Goal: Check status: Check status

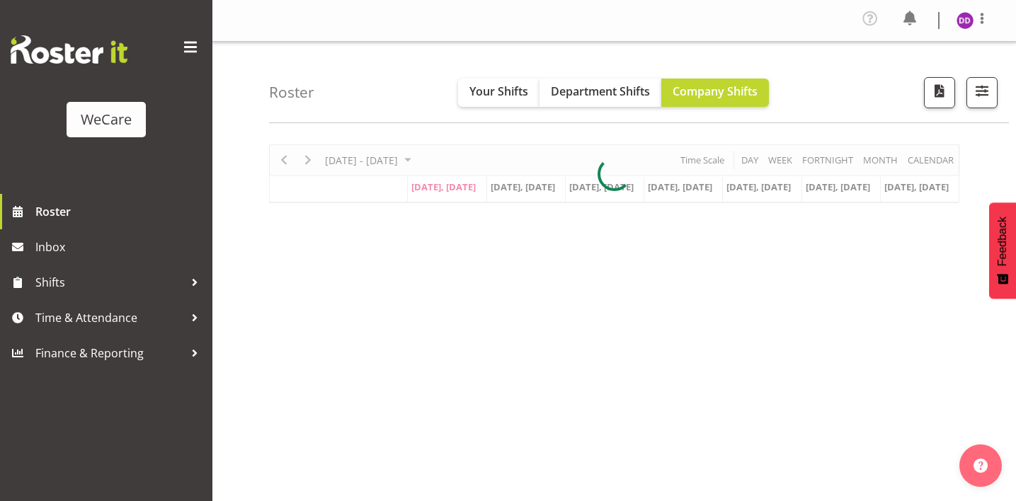
select select "location"
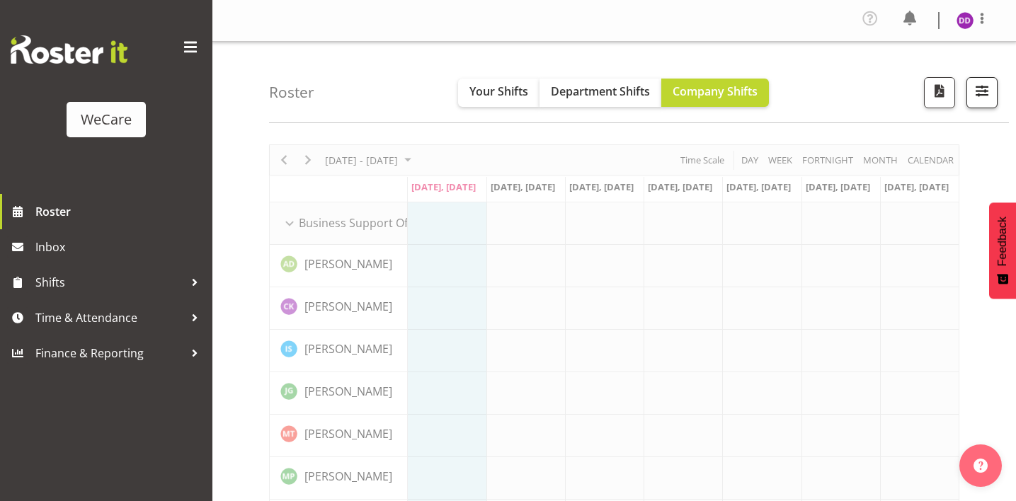
click at [988, 91] on span "button" at bounding box center [982, 90] width 18 height 18
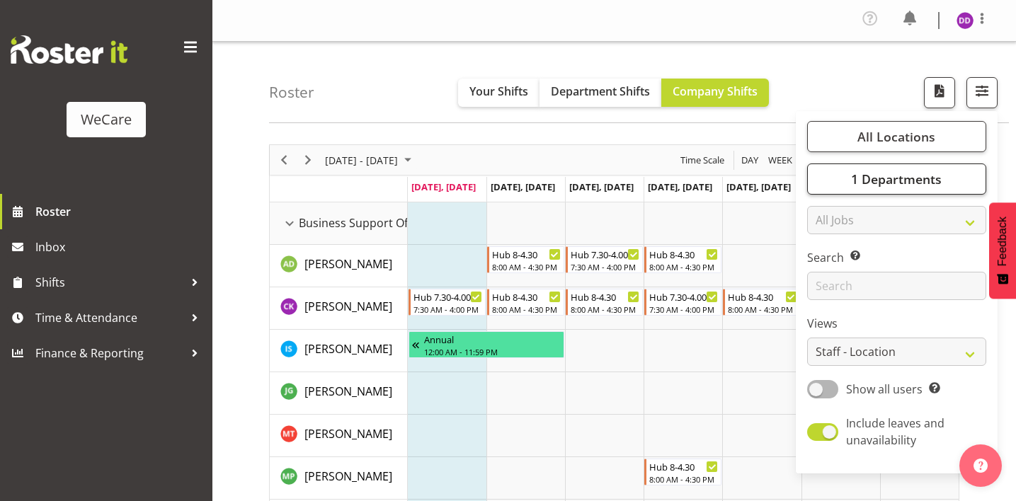
click at [932, 188] on button "1 Departments" at bounding box center [896, 179] width 179 height 31
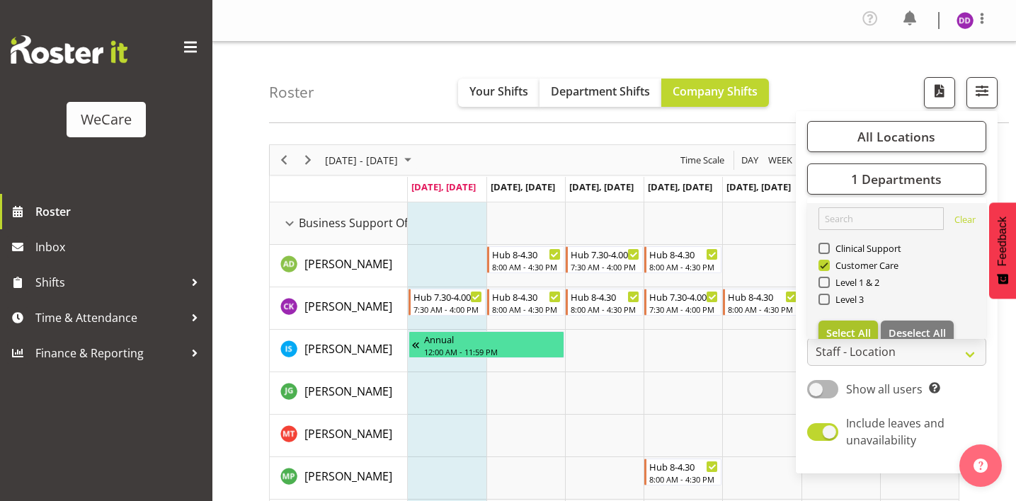
click at [850, 328] on span "Select All" at bounding box center [848, 332] width 45 height 13
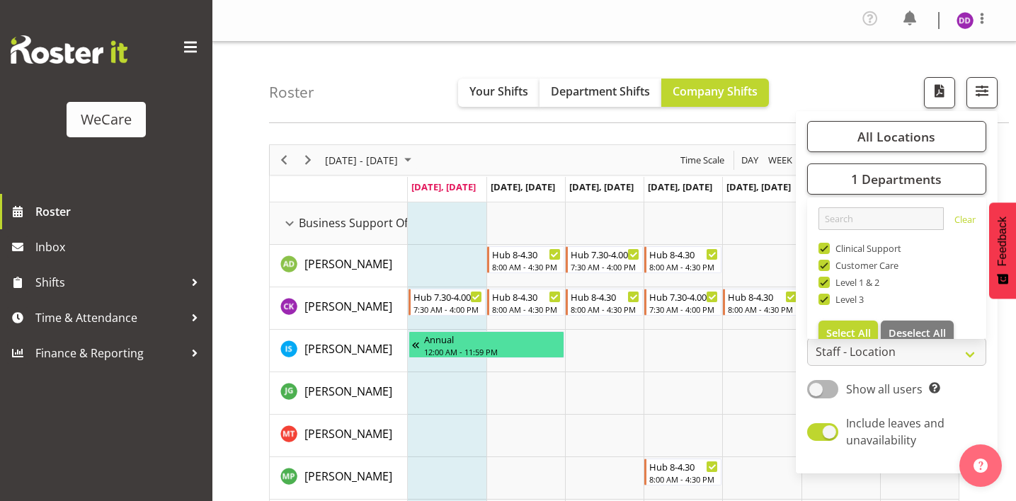
checkbox input "true"
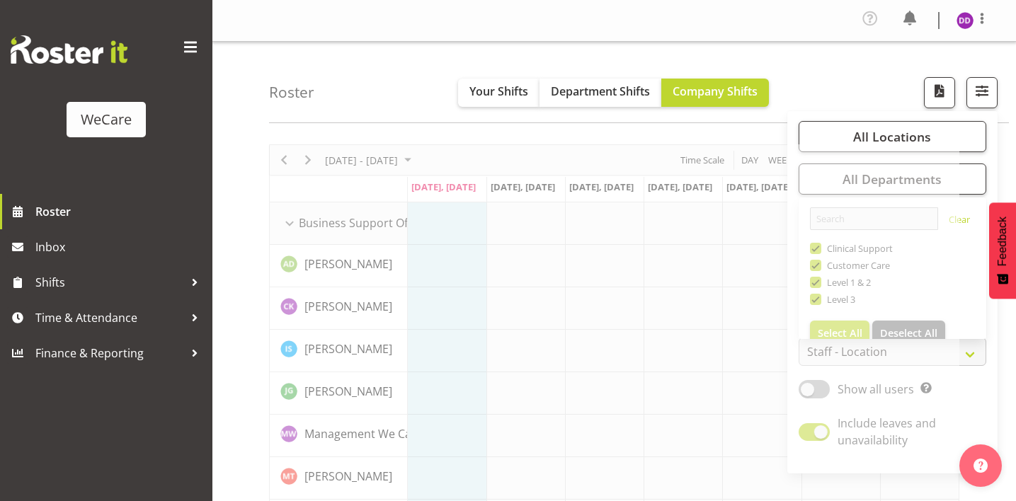
click at [842, 66] on div "Roster Your Shifts Department Shifts Company Shifts All Locations Clear Busines…" at bounding box center [639, 82] width 740 height 81
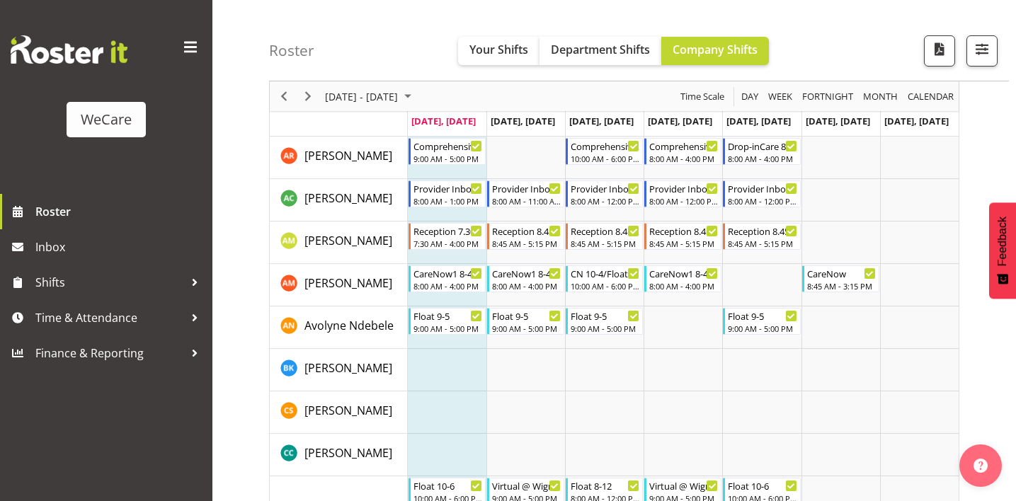
scroll to position [4096, 0]
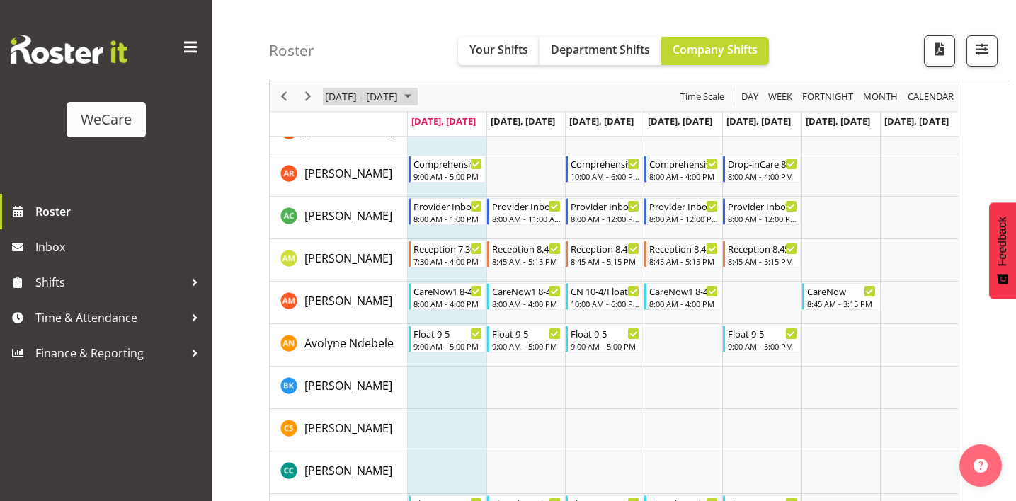
click at [370, 101] on span "[DATE] - [DATE]" at bounding box center [362, 97] width 76 height 18
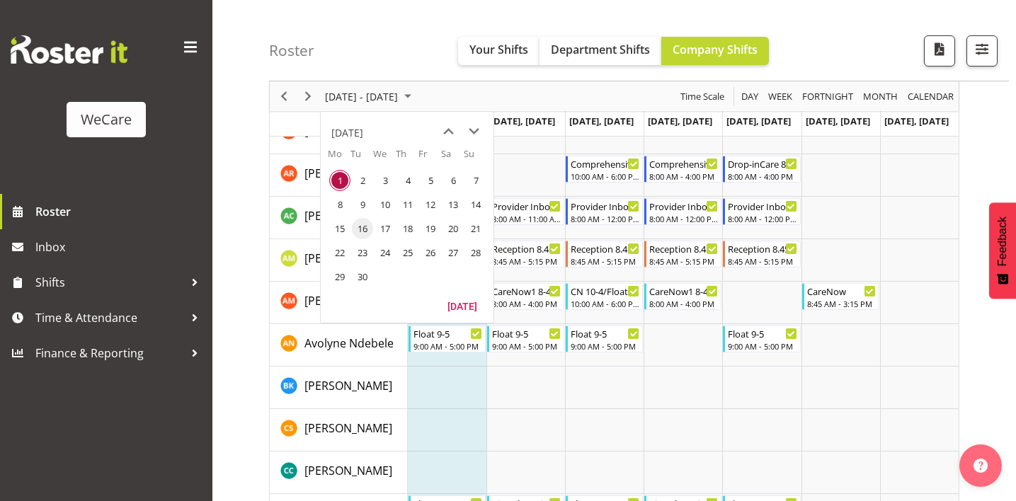
click at [370, 223] on span "16" at bounding box center [362, 228] width 21 height 21
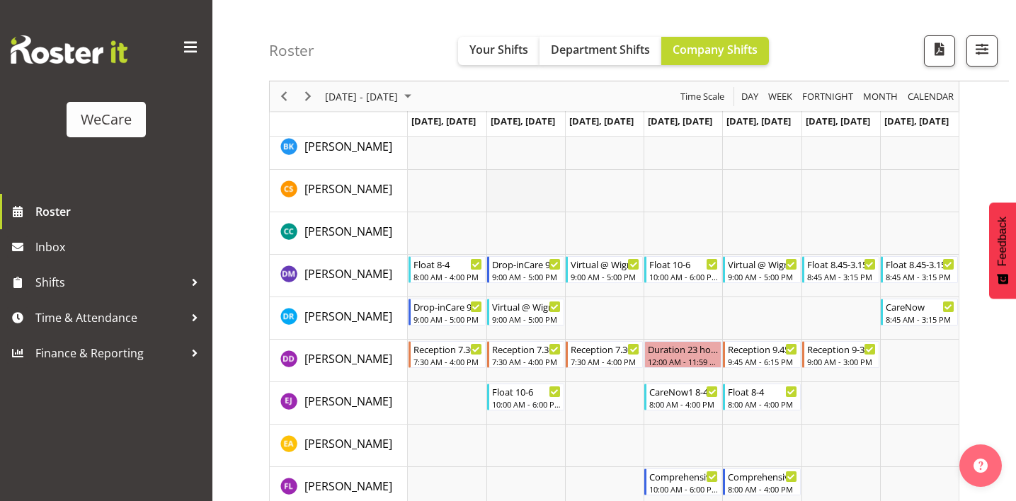
scroll to position [4282, 0]
